Goal: Navigation & Orientation: Find specific page/section

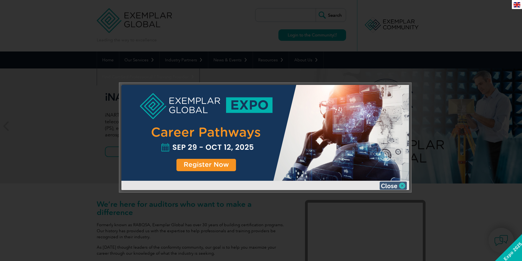
click at [401, 186] on img at bounding box center [392, 186] width 27 height 8
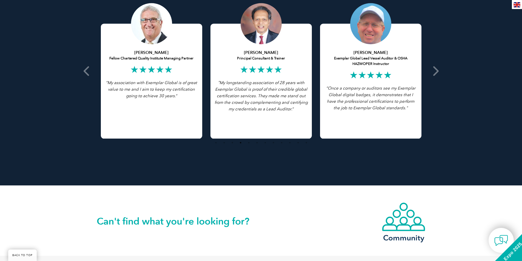
scroll to position [1239, 0]
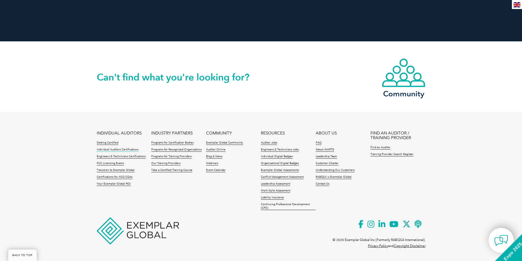
click at [116, 151] on link "Individual Auditors Certifications" at bounding box center [118, 150] width 42 height 4
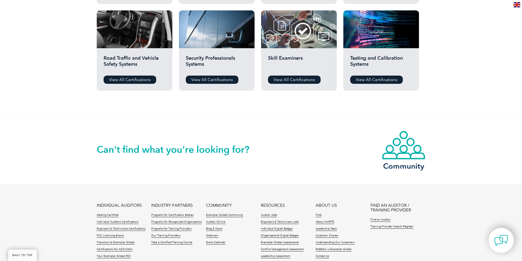
scroll to position [520, 0]
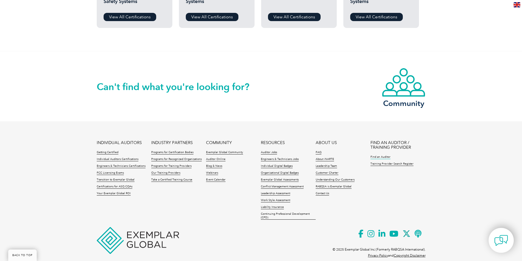
click at [386, 157] on link "Find an Auditor" at bounding box center [380, 157] width 20 height 4
